Goal: Navigation & Orientation: Find specific page/section

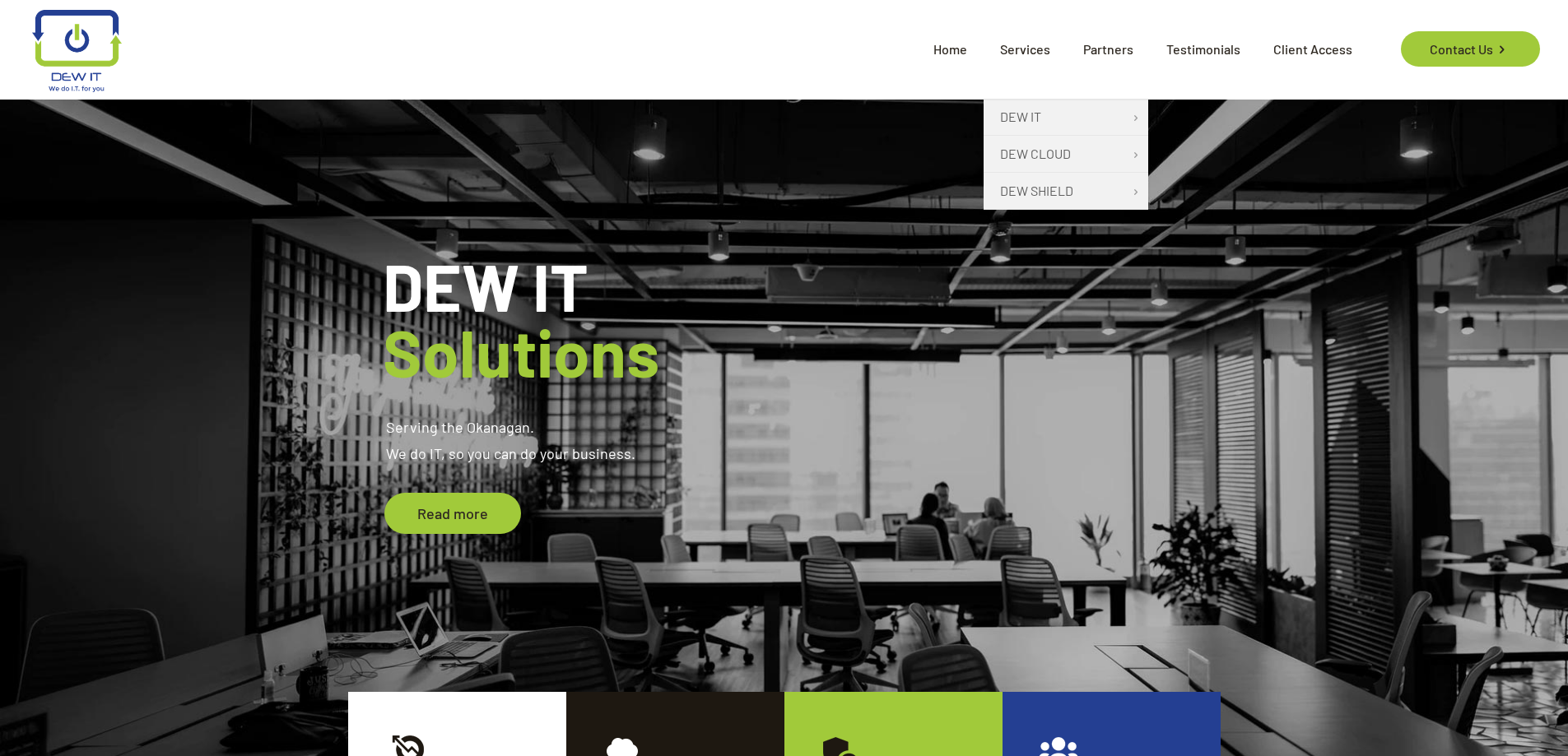
click at [1033, 48] on span "Services" at bounding box center [1024, 49] width 83 height 49
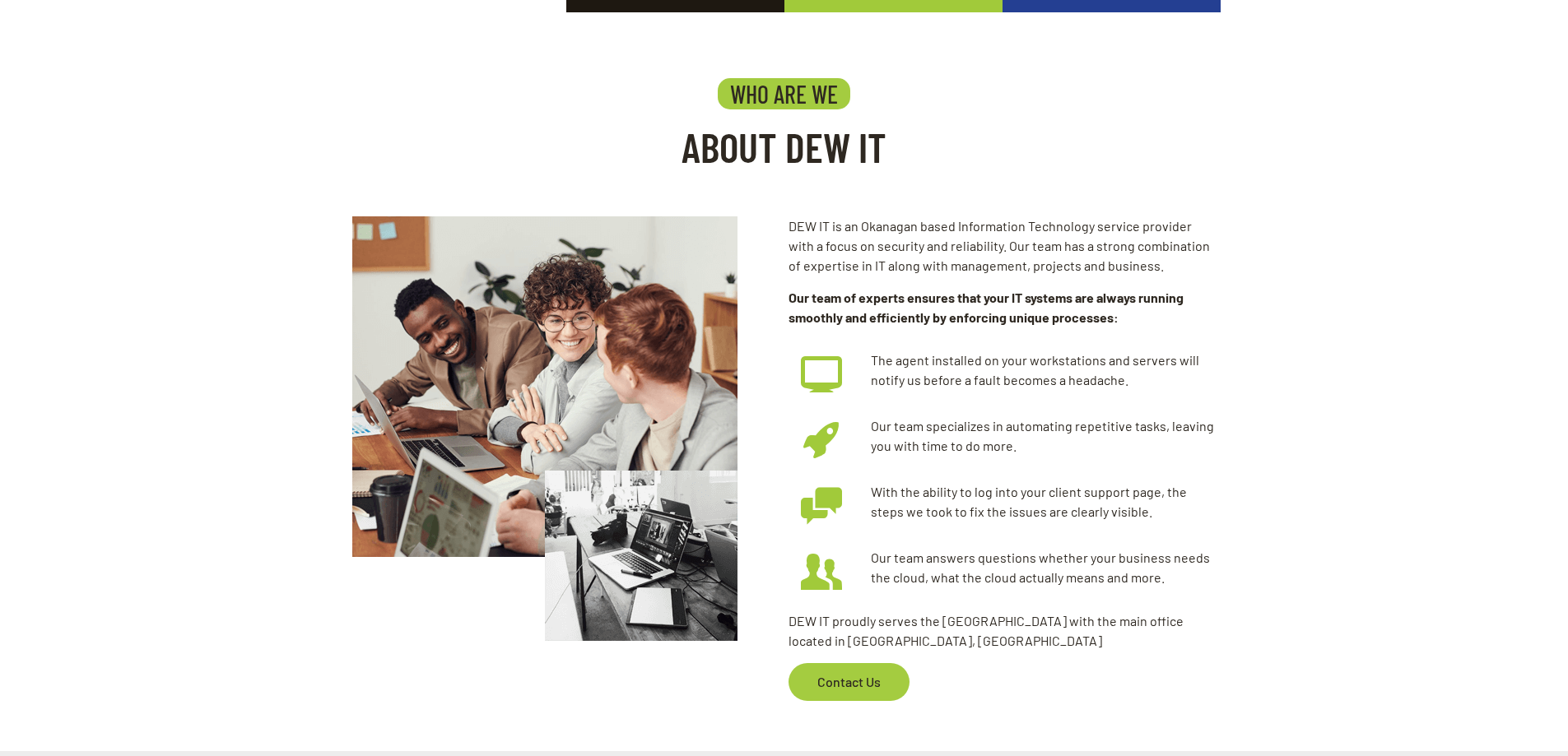
scroll to position [905, 0]
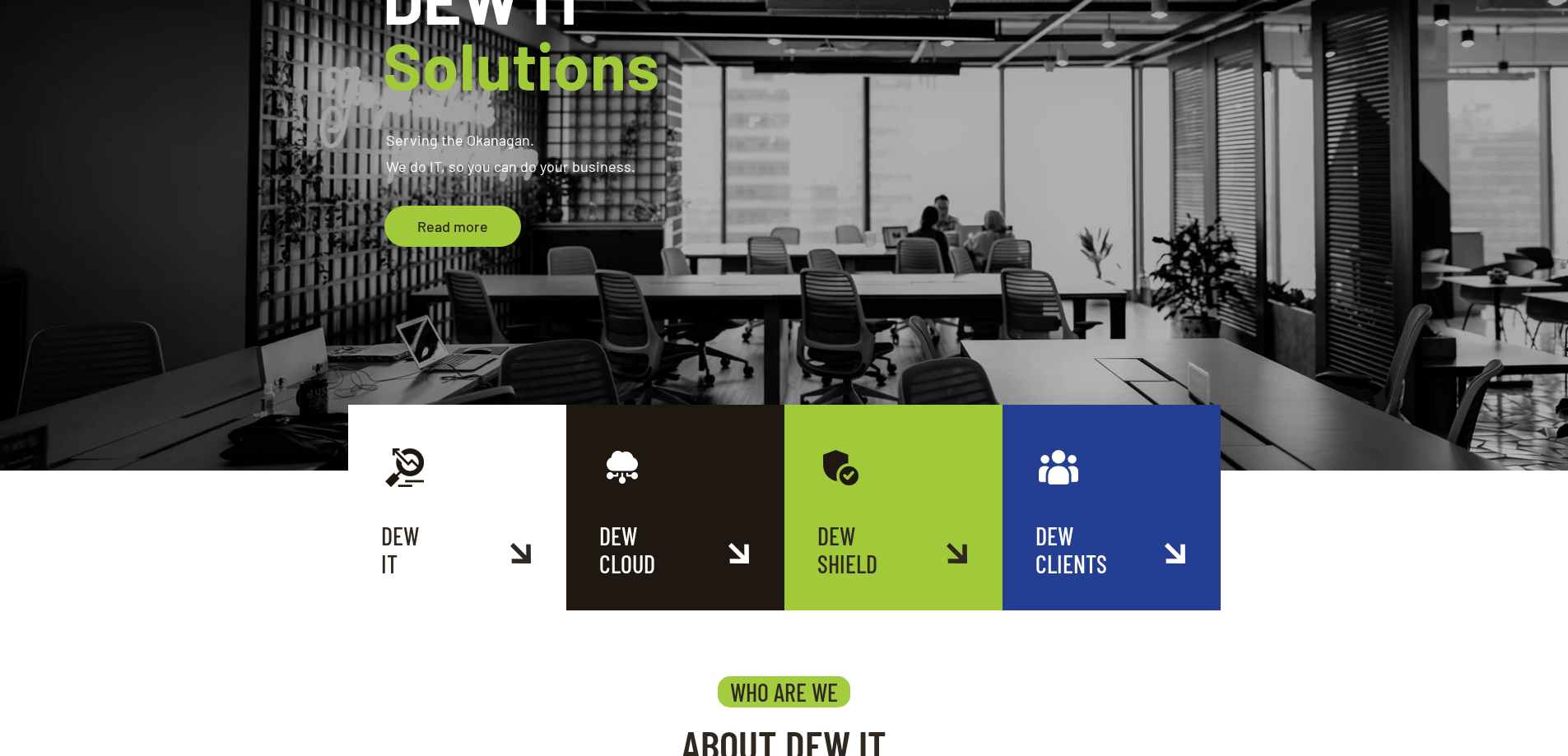
scroll to position [329, 0]
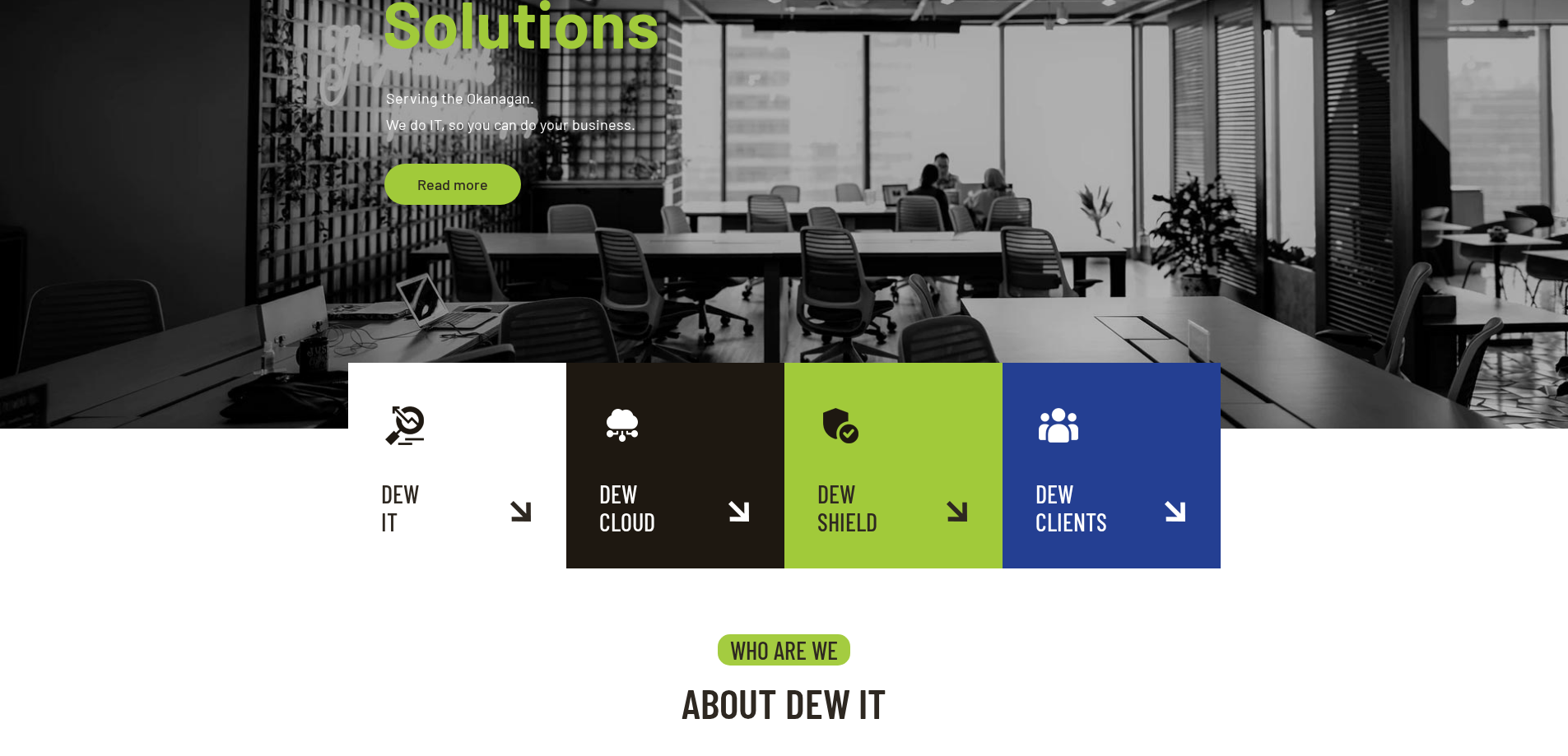
click at [526, 512] on link "DEW IT" at bounding box center [457, 465] width 218 height 205
click at [522, 509] on link "DEW IT" at bounding box center [457, 465] width 218 height 205
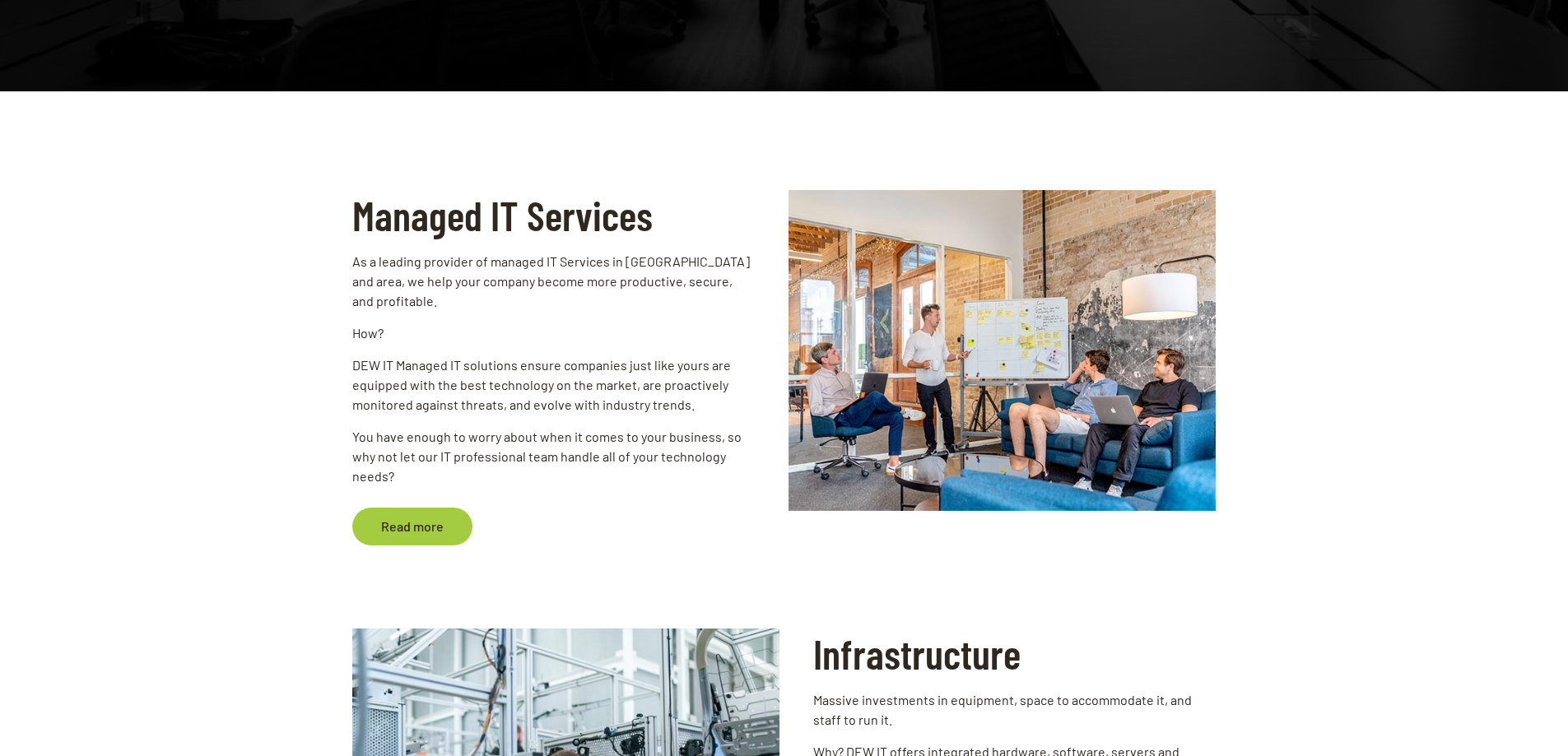
scroll to position [165, 0]
